Goal: Task Accomplishment & Management: Complete application form

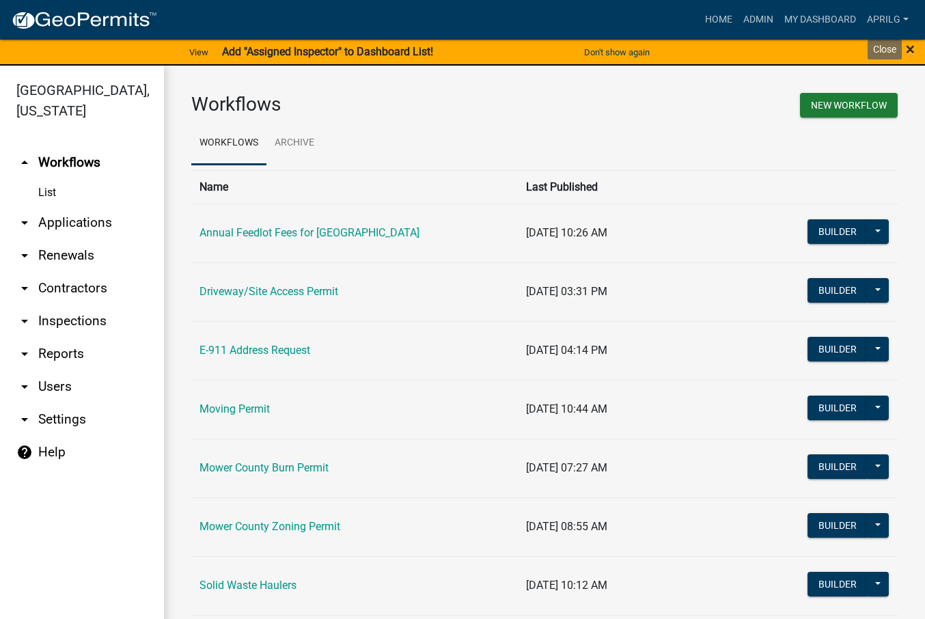
click at [908, 51] on span "×" at bounding box center [910, 49] width 9 height 19
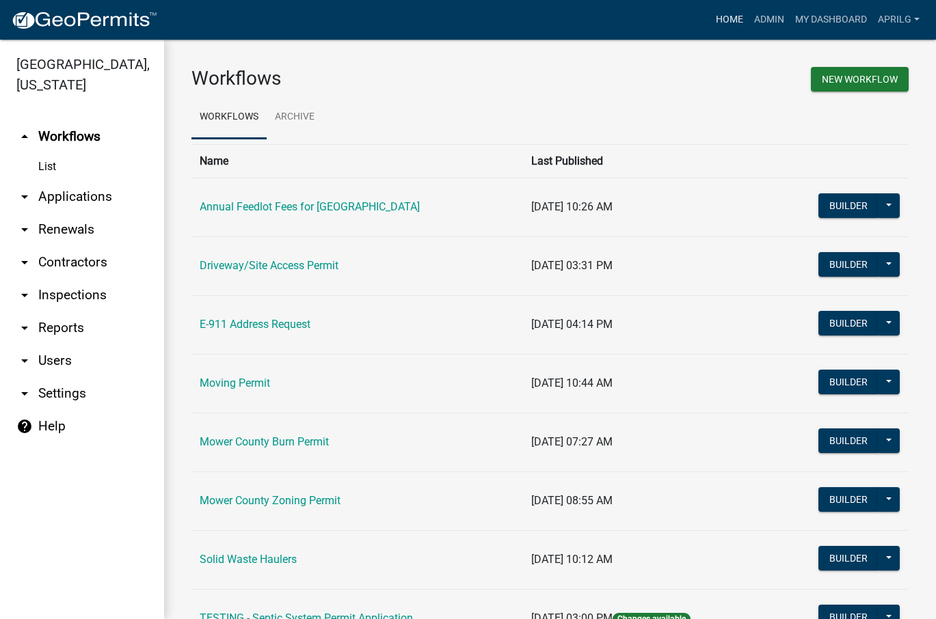
click at [722, 19] on link "Home" at bounding box center [729, 20] width 38 height 26
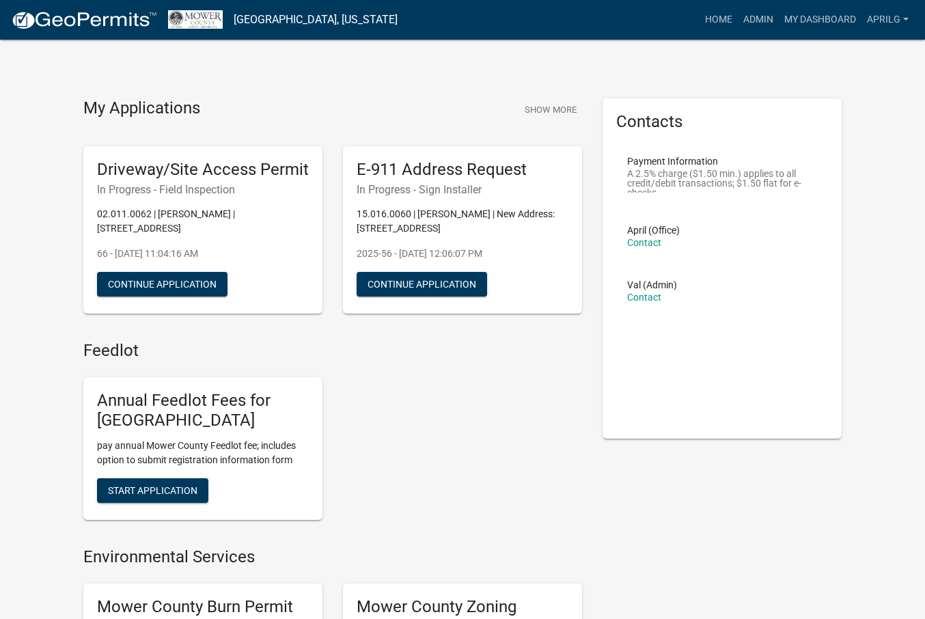
scroll to position [205, 0]
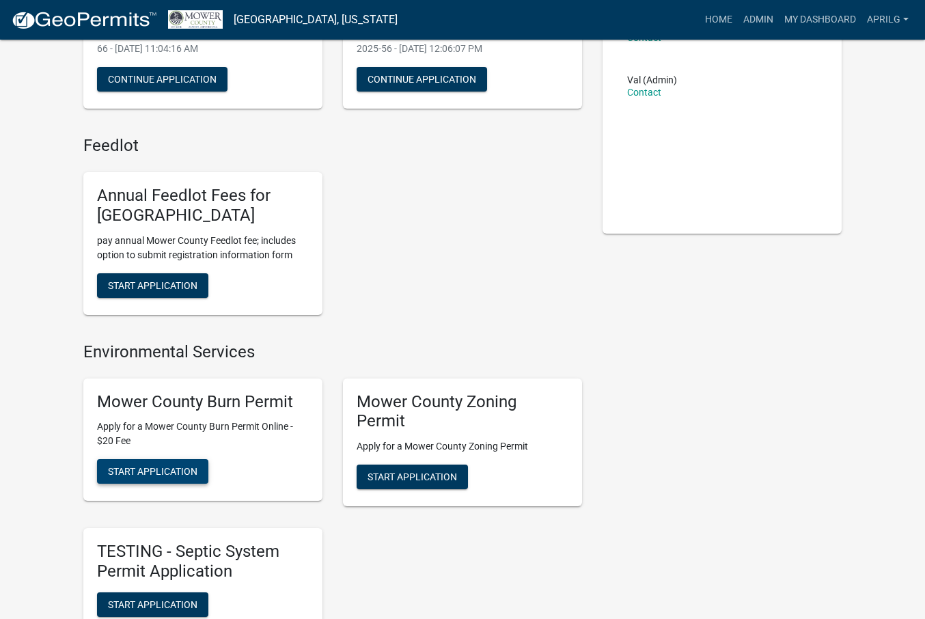
click at [119, 477] on span "Start Application" at bounding box center [153, 471] width 90 height 11
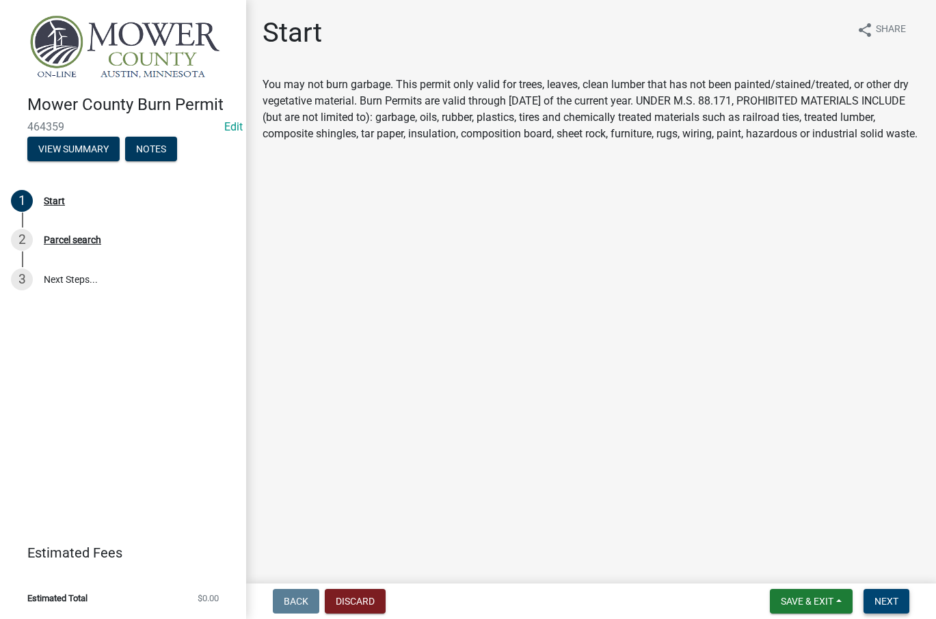
click at [876, 591] on button "Next" at bounding box center [886, 601] width 46 height 25
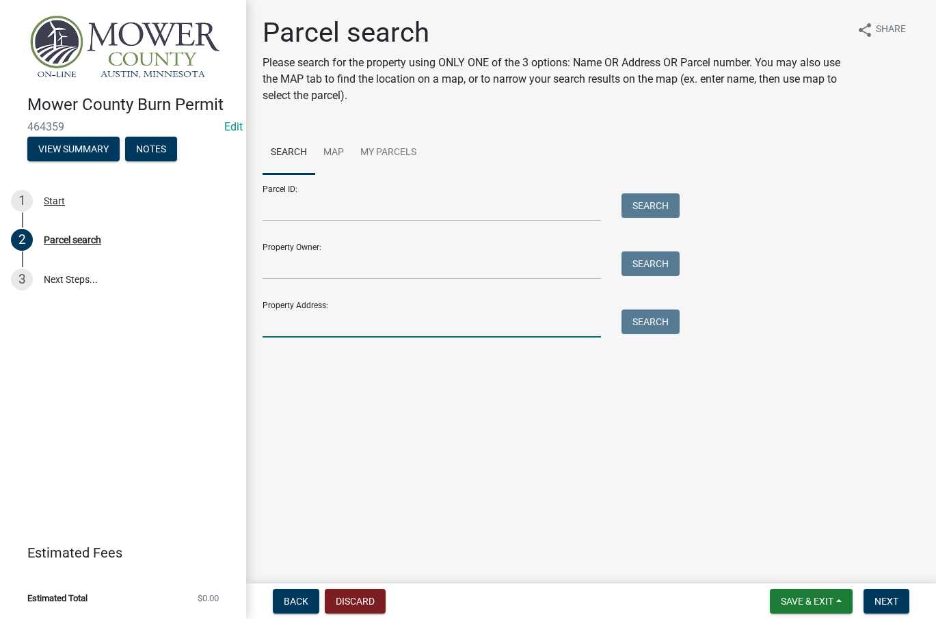
click at [286, 332] on input "Property Address:" at bounding box center [431, 324] width 338 height 28
type input "[STREET_ADDRESS]"
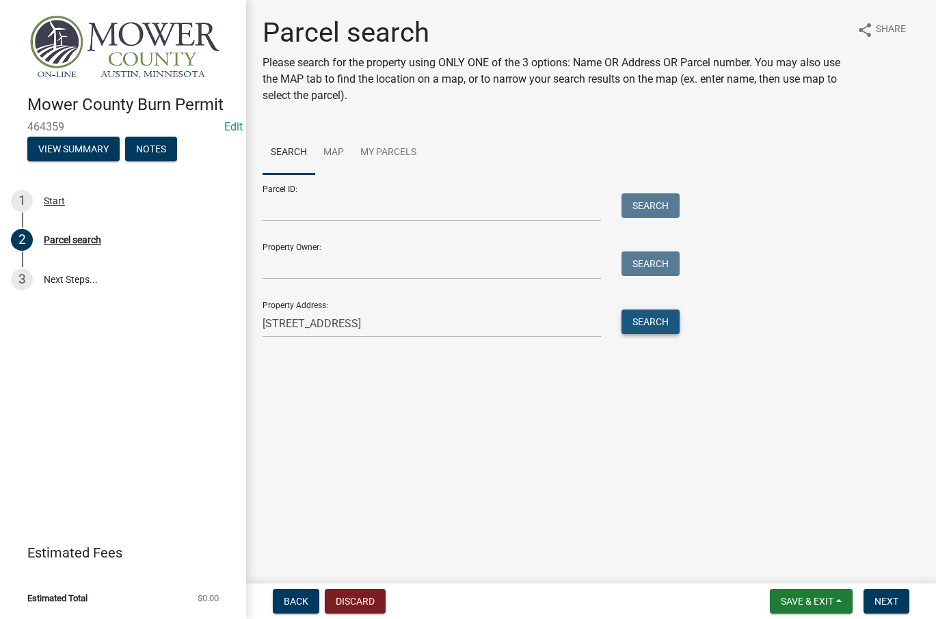
click at [631, 322] on button "Search" at bounding box center [650, 322] width 58 height 25
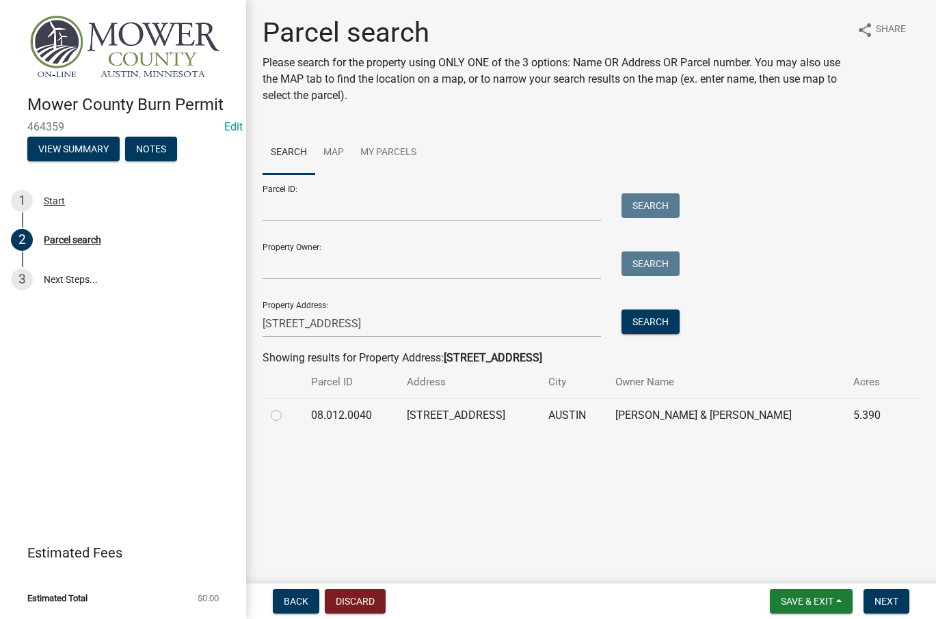
click at [287, 407] on label at bounding box center [287, 407] width 0 height 0
click at [287, 413] on input "radio" at bounding box center [291, 411] width 9 height 9
radio input "true"
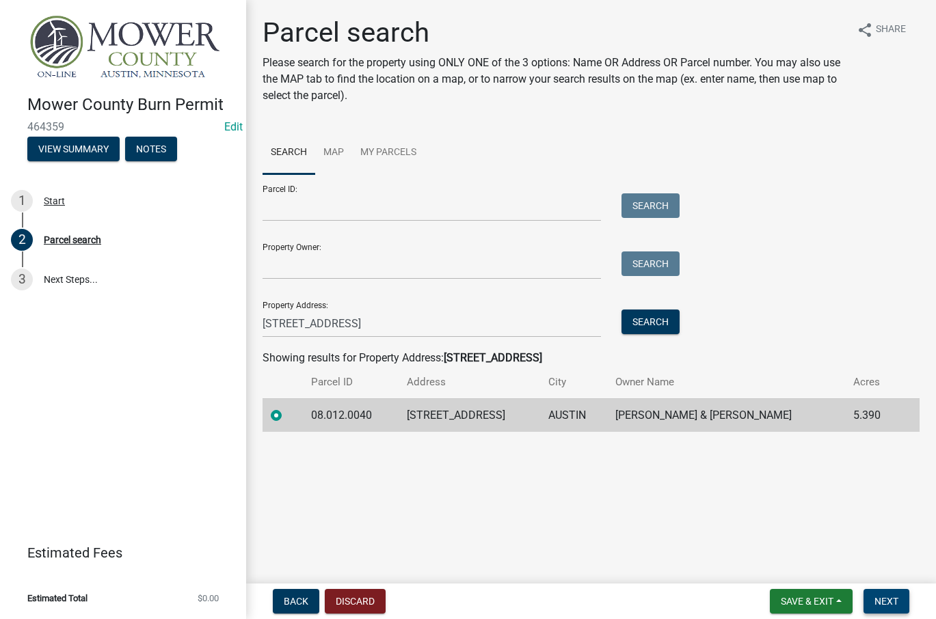
click at [895, 597] on span "Next" at bounding box center [886, 601] width 24 height 11
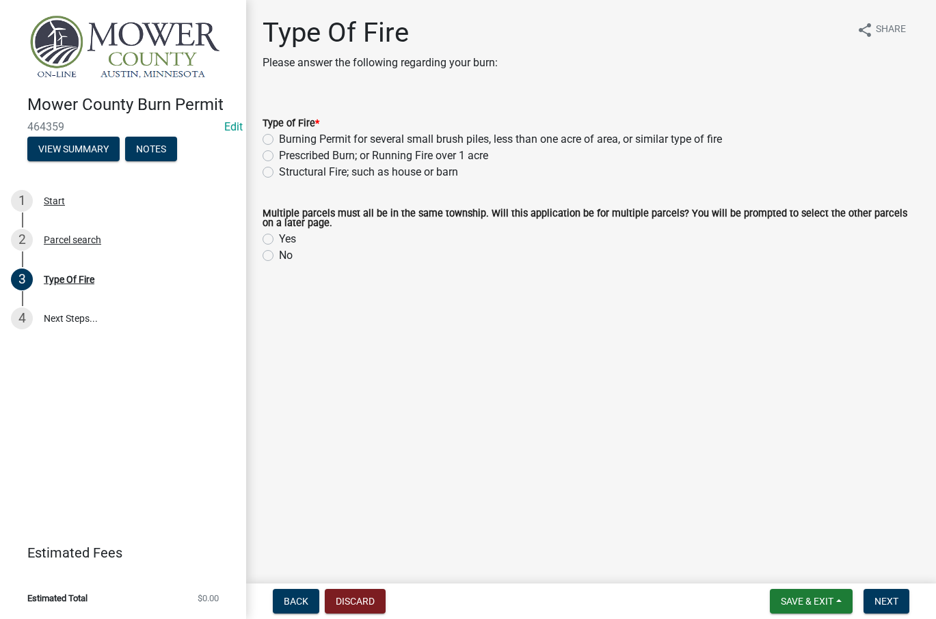
click at [269, 133] on div "Burning Permit for several small brush piles, less than one acre of area, or si…" at bounding box center [590, 139] width 657 height 16
click at [279, 140] on label "Burning Permit for several small brush piles, less than one acre of area, or si…" at bounding box center [500, 139] width 443 height 16
click at [279, 140] on input "Burning Permit for several small brush piles, less than one acre of area, or si…" at bounding box center [283, 135] width 9 height 9
radio input "true"
click at [279, 258] on label "No" at bounding box center [286, 255] width 14 height 16
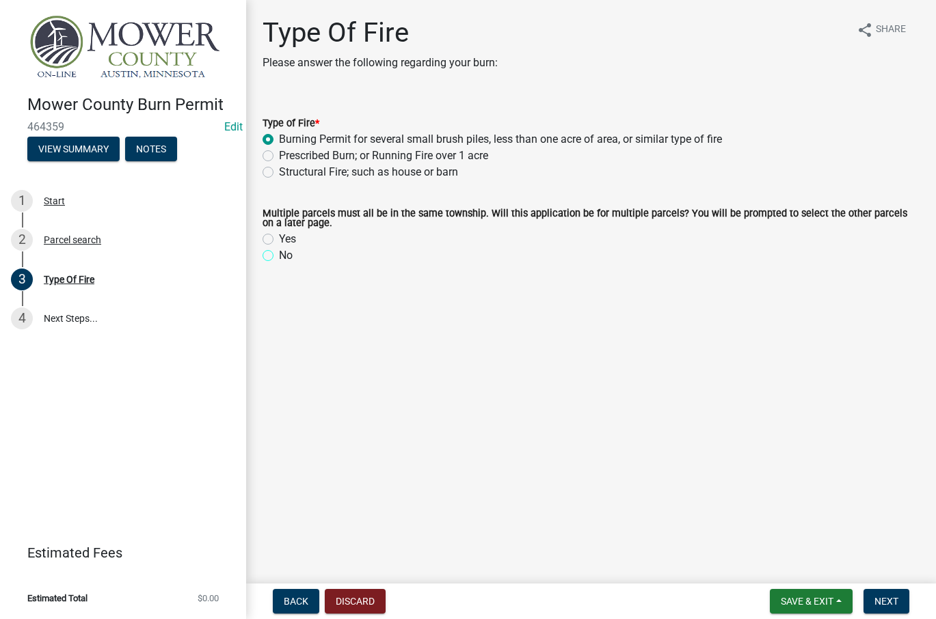
click at [279, 256] on input "No" at bounding box center [283, 251] width 9 height 9
radio input "true"
click at [882, 596] on span "Next" at bounding box center [886, 601] width 24 height 11
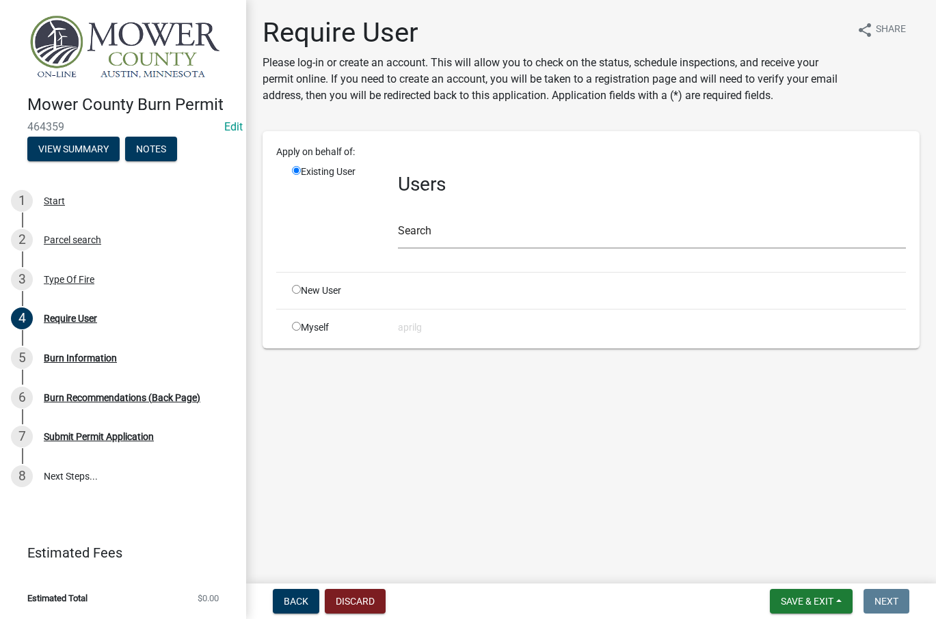
click at [303, 326] on div "Myself" at bounding box center [335, 328] width 106 height 14
click at [299, 326] on input "radio" at bounding box center [296, 326] width 9 height 9
radio input "true"
radio input "false"
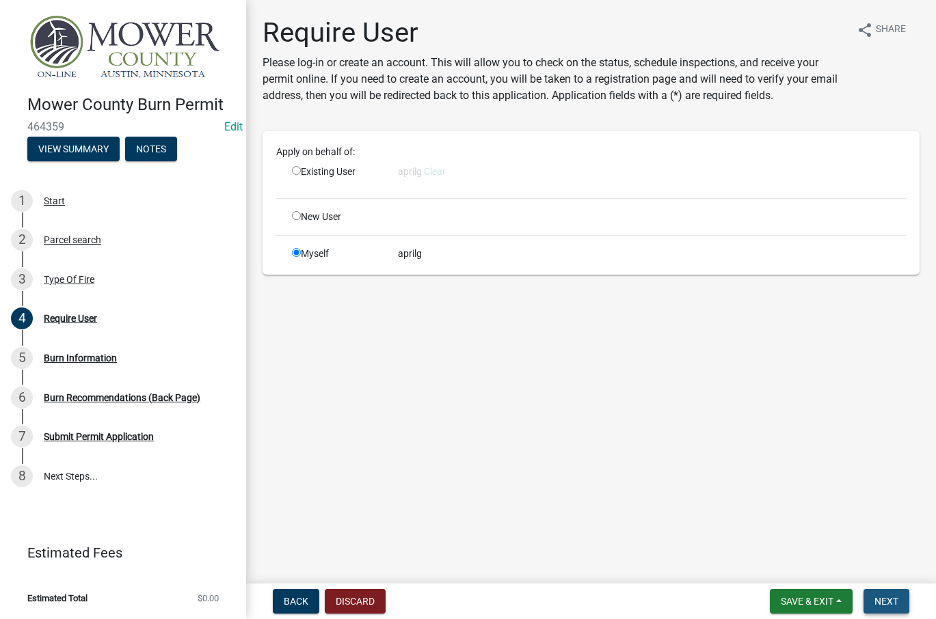
click at [893, 599] on span "Next" at bounding box center [886, 601] width 24 height 11
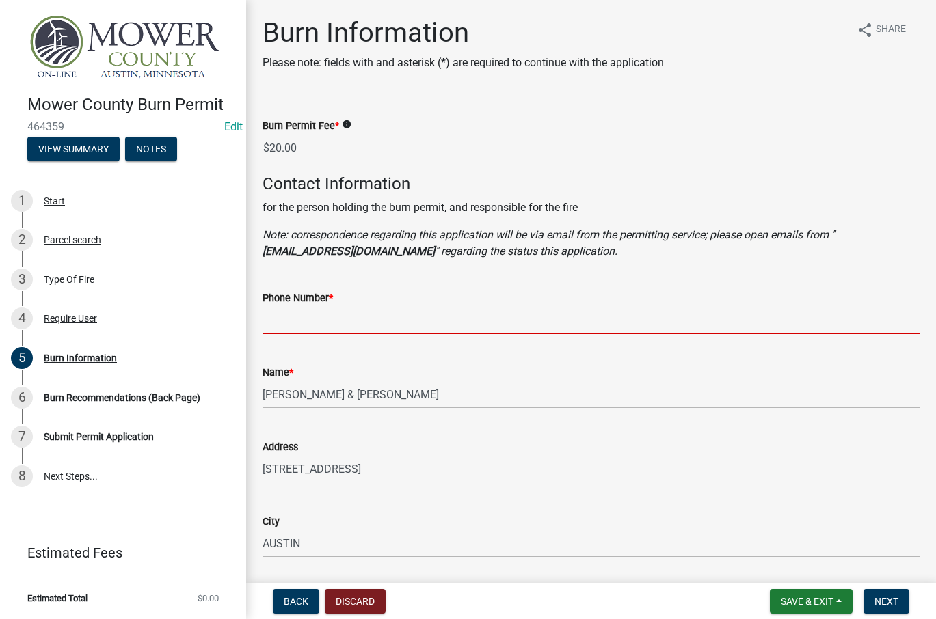
click at [273, 327] on input "Phone Number *" at bounding box center [590, 320] width 657 height 28
type input "[PHONE_NUMBER]"
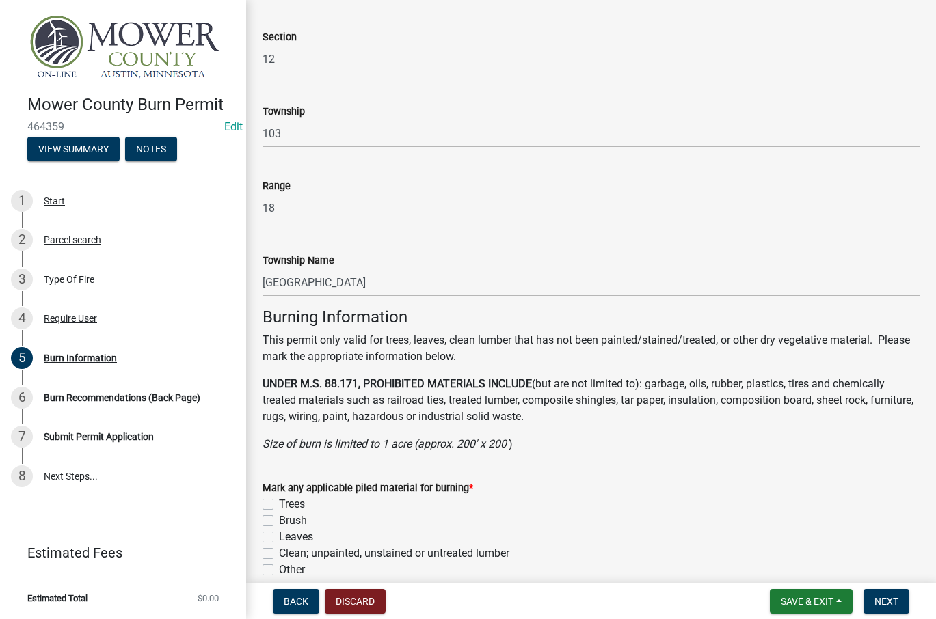
scroll to position [683, 0]
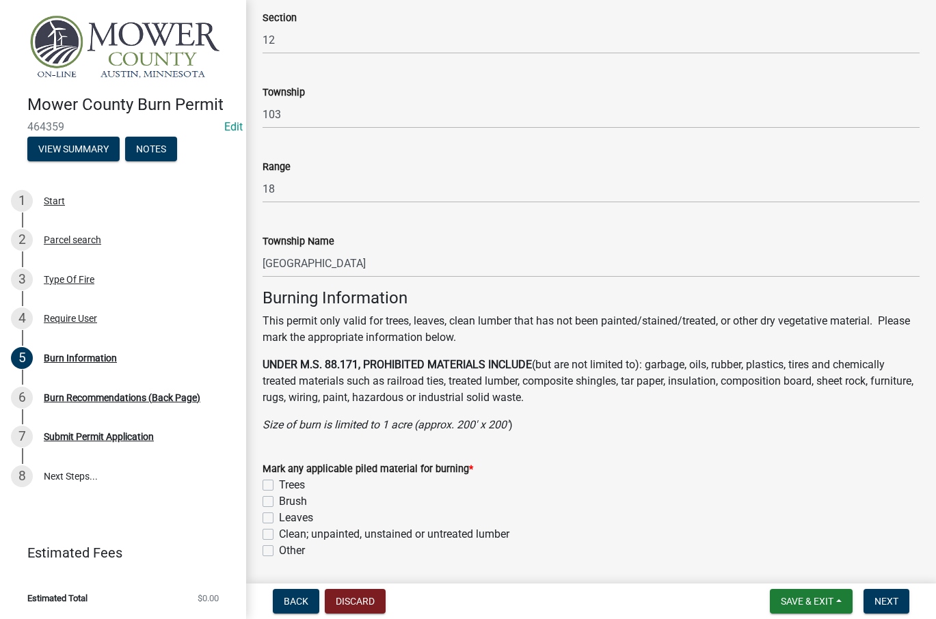
drag, startPoint x: 272, startPoint y: 483, endPoint x: 269, endPoint y: 490, distance: 7.4
click at [279, 483] on label "Trees" at bounding box center [292, 485] width 26 height 16
click at [279, 483] on input "Trees" at bounding box center [283, 481] width 9 height 9
checkbox input "true"
checkbox input "false"
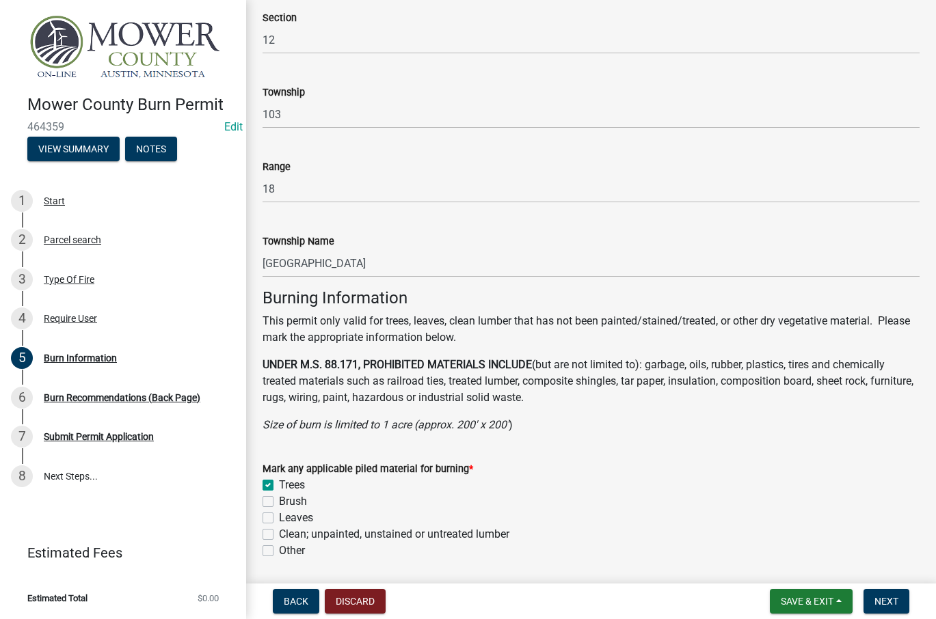
checkbox input "false"
click at [279, 506] on label "Brush" at bounding box center [293, 501] width 28 height 16
click at [279, 502] on input "Brush" at bounding box center [283, 497] width 9 height 9
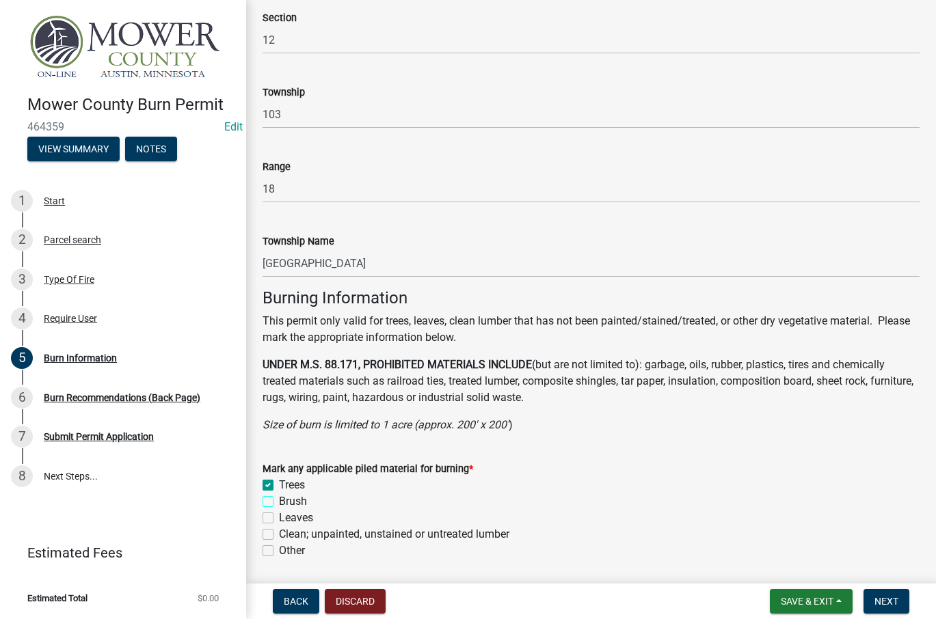
checkbox input "true"
checkbox input "false"
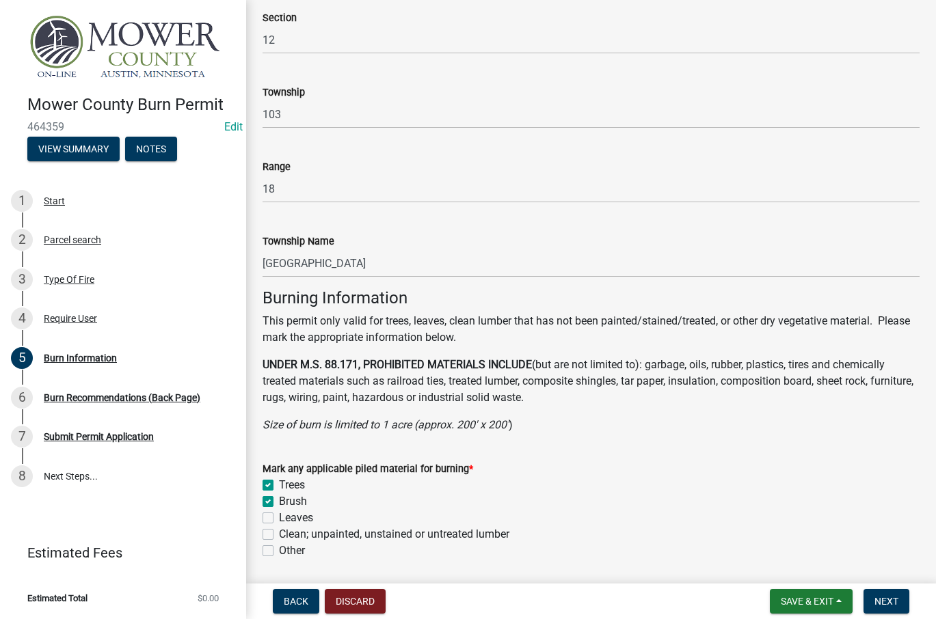
checkbox input "false"
click at [279, 519] on label "Leaves" at bounding box center [296, 518] width 34 height 16
click at [279, 519] on input "Leaves" at bounding box center [283, 514] width 9 height 9
checkbox input "true"
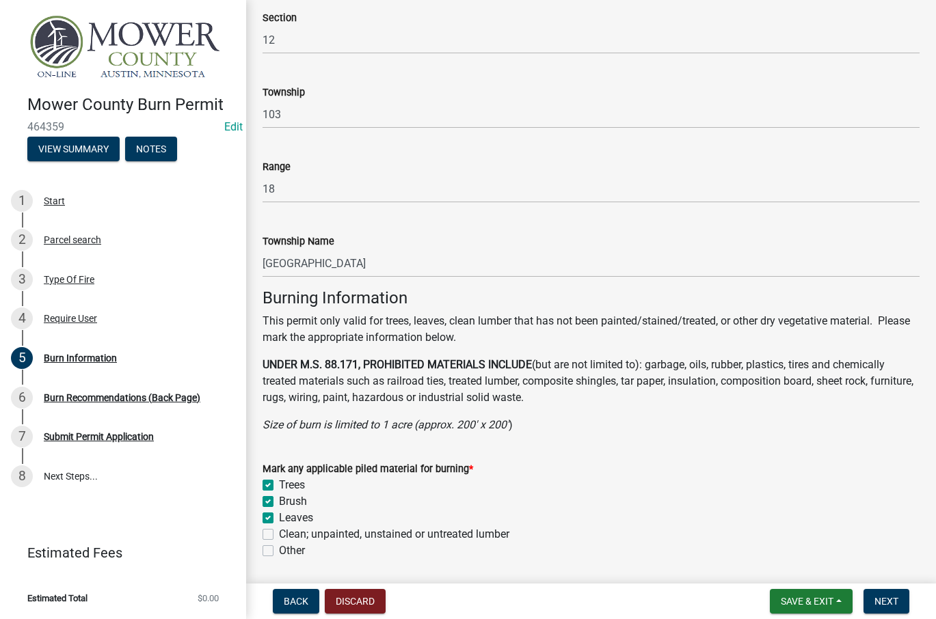
checkbox input "true"
checkbox input "false"
click at [279, 537] on label "Clean; unpainted, unstained or untreated lumber" at bounding box center [394, 534] width 230 height 16
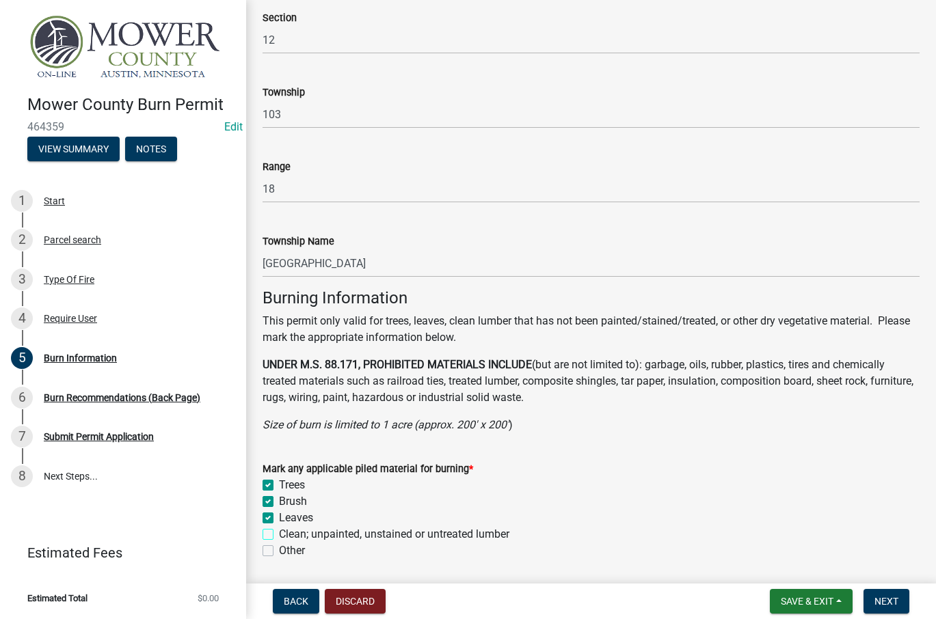
click at [279, 535] on input "Clean; unpainted, unstained or untreated lumber" at bounding box center [283, 530] width 9 height 9
checkbox input "true"
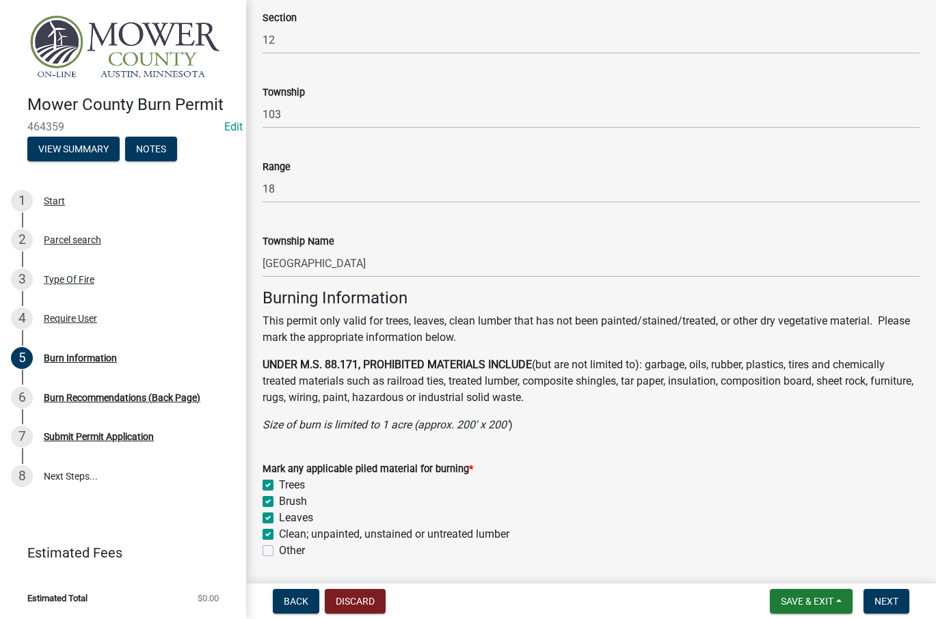
checkbox input "true"
checkbox input "false"
click at [878, 604] on span "Next" at bounding box center [886, 601] width 24 height 11
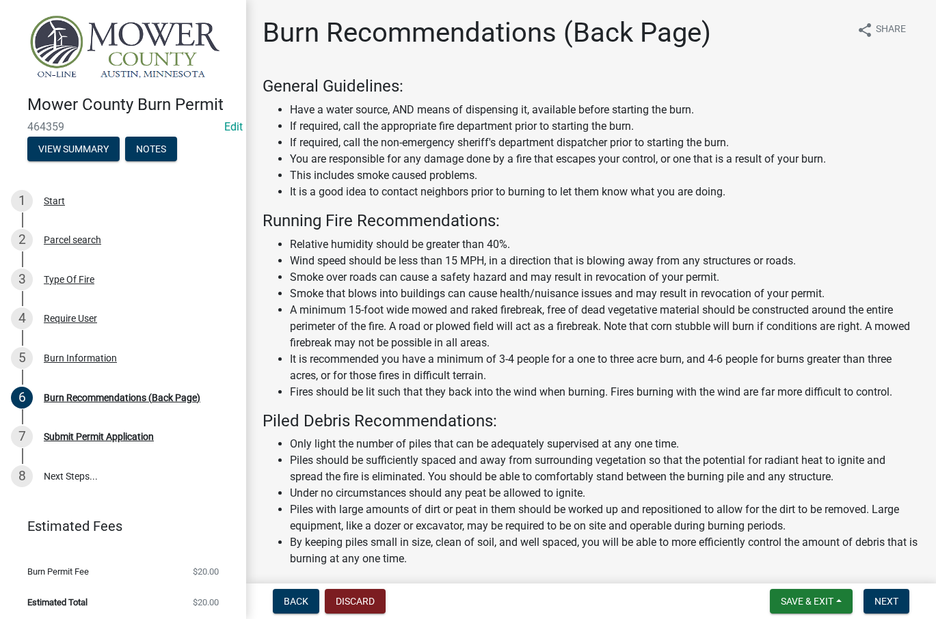
click at [407, 468] on li "Piles should be sufficiently spaced and away from surrounding vegetation so tha…" at bounding box center [604, 468] width 629 height 33
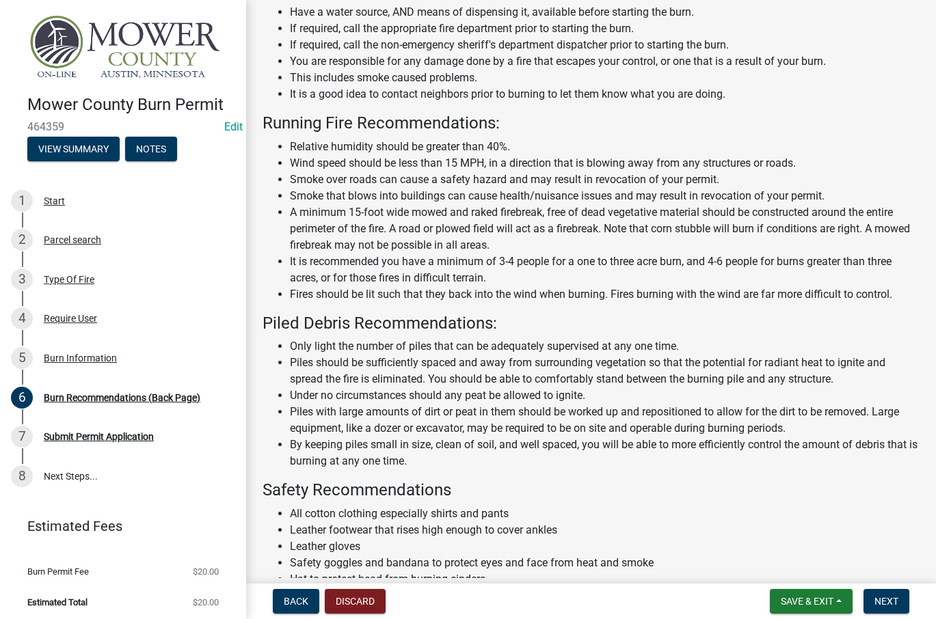
scroll to position [172, 0]
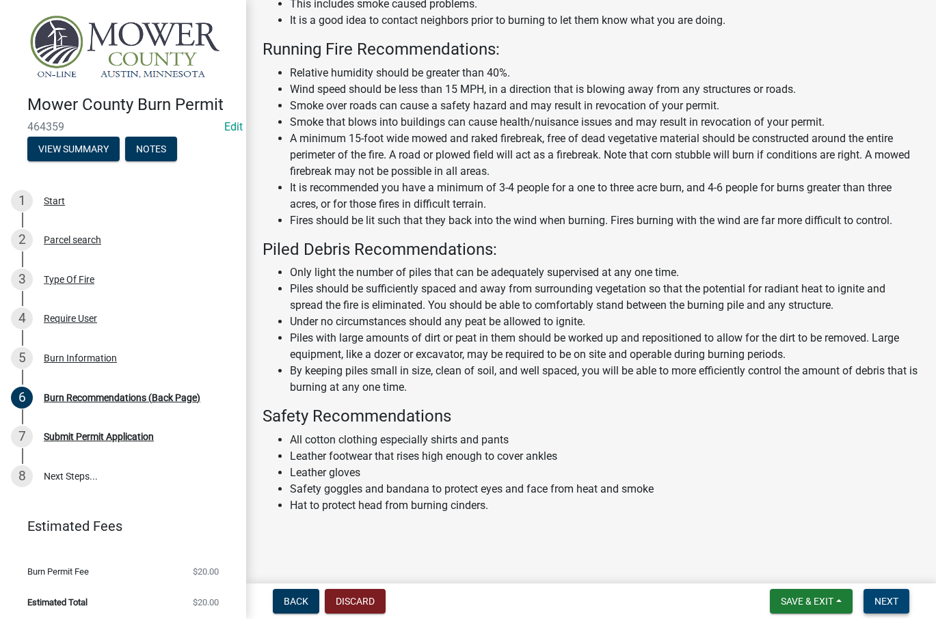
click at [889, 603] on span "Next" at bounding box center [886, 601] width 24 height 11
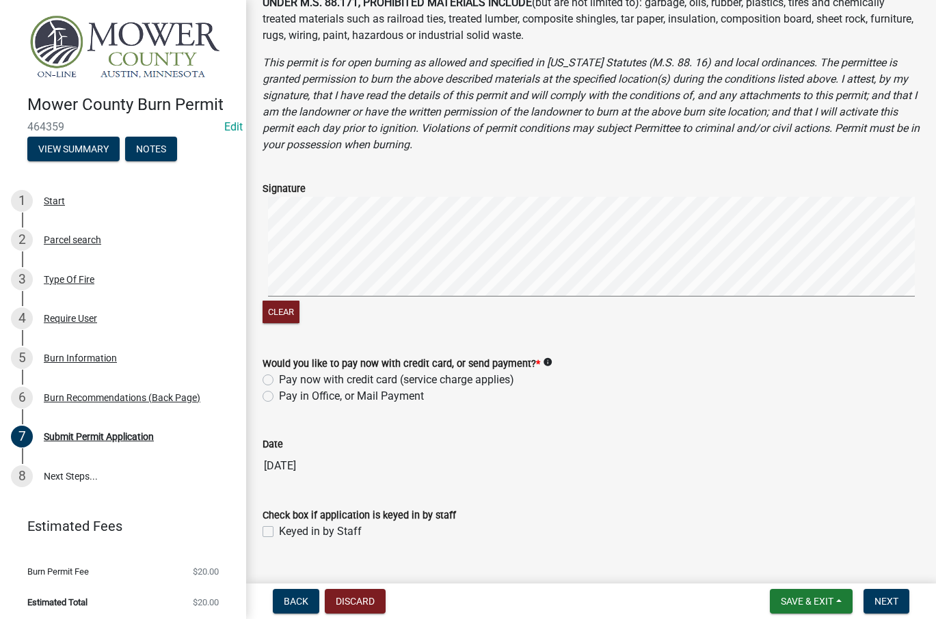
scroll to position [520, 0]
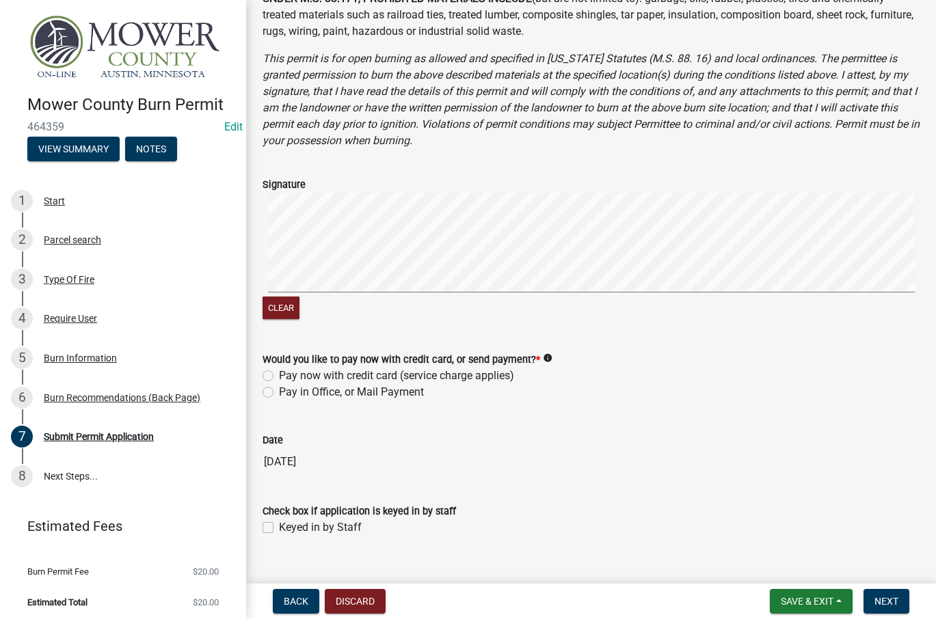
click at [279, 384] on label "Pay in Office, or Mail Payment" at bounding box center [351, 392] width 145 height 16
click at [279, 384] on input "Pay in Office, or Mail Payment" at bounding box center [283, 388] width 9 height 9
radio input "true"
click at [279, 519] on label "Keyed in by Staff" at bounding box center [320, 527] width 83 height 16
click at [279, 519] on input "Keyed in by Staff" at bounding box center [283, 523] width 9 height 9
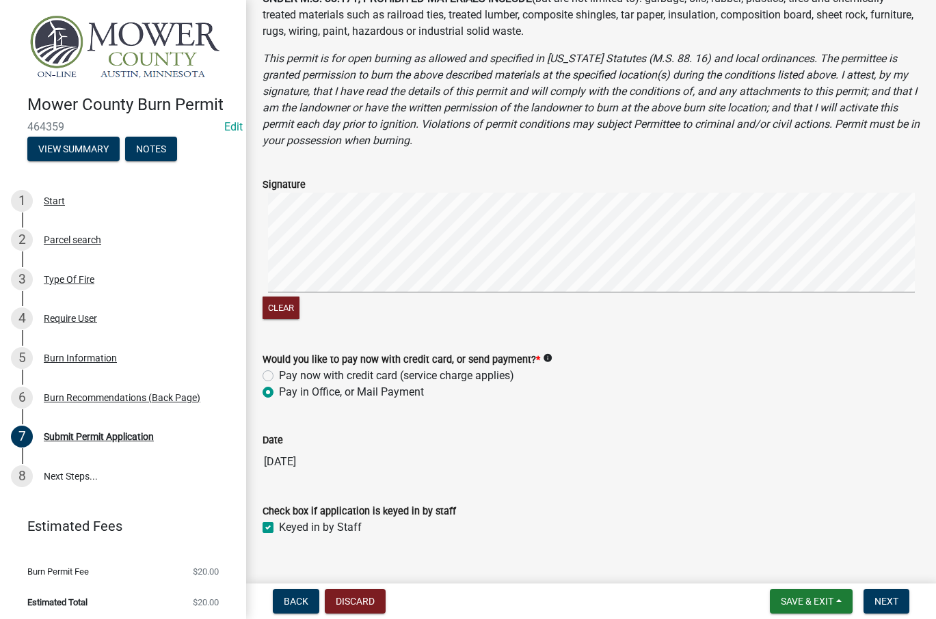
checkbox input "true"
click at [880, 599] on span "Next" at bounding box center [886, 601] width 24 height 11
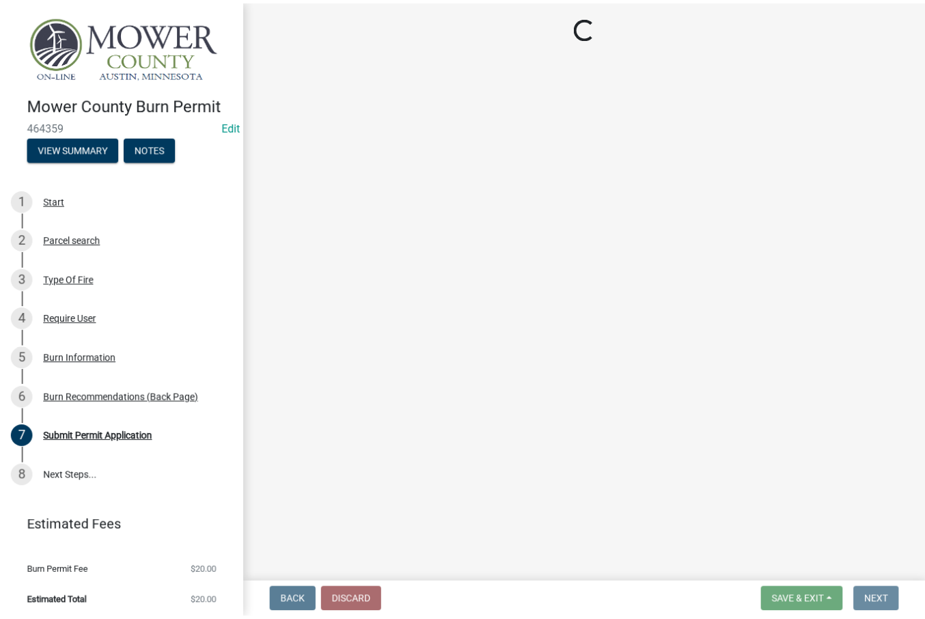
scroll to position [0, 0]
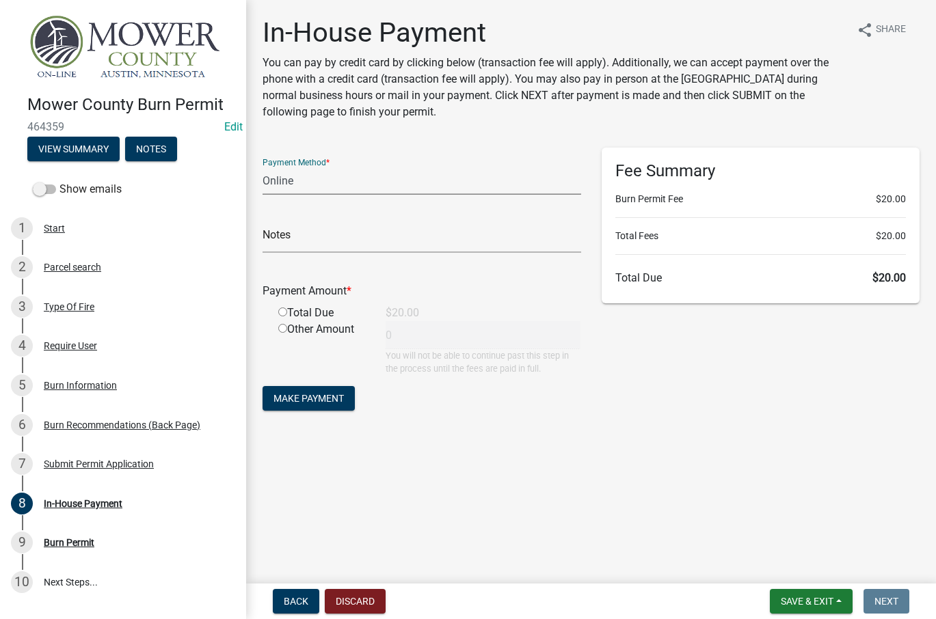
click at [316, 179] on select "Credit Card POS Check Cash Online" at bounding box center [421, 181] width 319 height 28
select select "2: 1"
click at [262, 167] on select "Credit Card POS Check Cash Online" at bounding box center [421, 181] width 319 height 28
click at [282, 311] on input "radio" at bounding box center [282, 312] width 9 height 9
radio input "true"
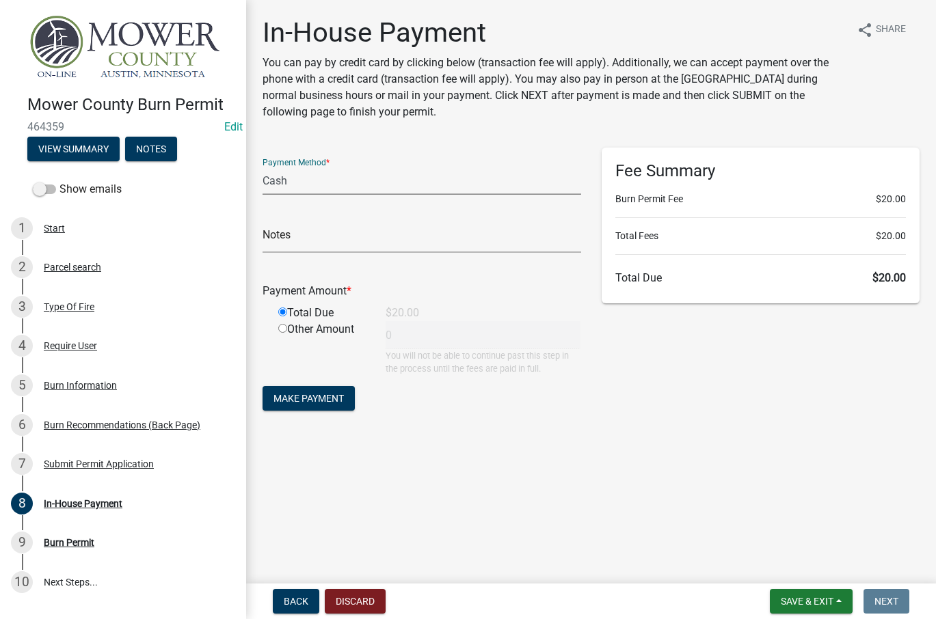
type input "20"
click at [305, 402] on span "Make Payment" at bounding box center [308, 398] width 70 height 11
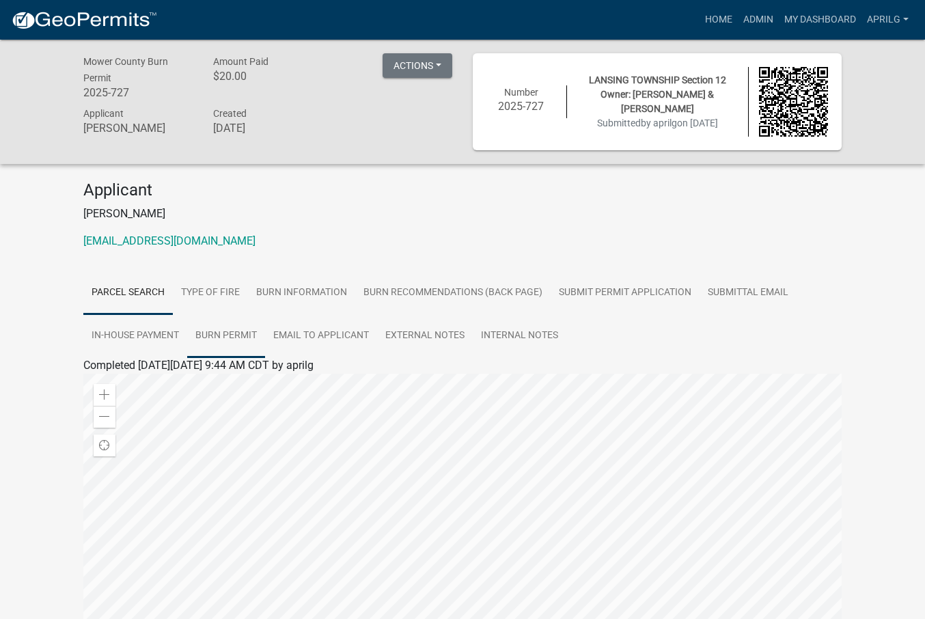
click at [226, 330] on link "Burn Permit" at bounding box center [226, 336] width 78 height 44
click at [111, 379] on link "Burn Permit" at bounding box center [111, 381] width 57 height 13
